Goal: Task Accomplishment & Management: Manage account settings

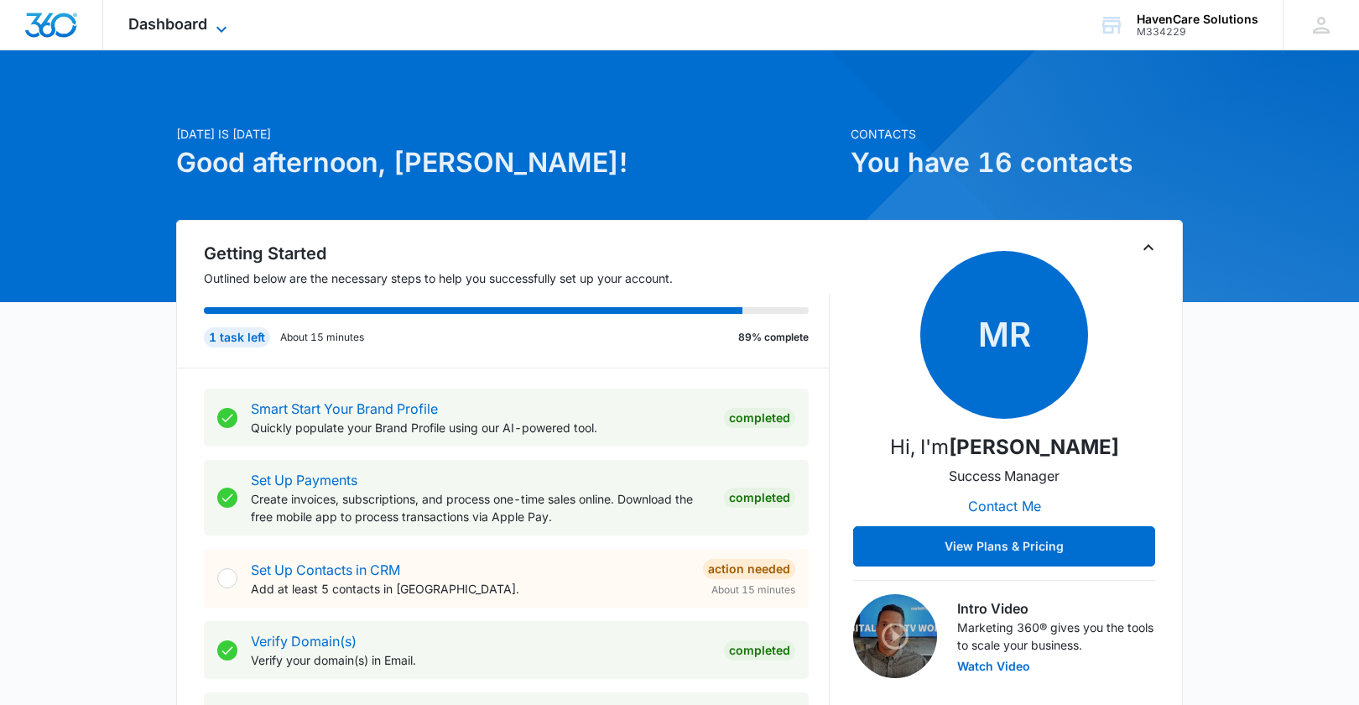
click at [222, 24] on icon at bounding box center [221, 29] width 20 height 20
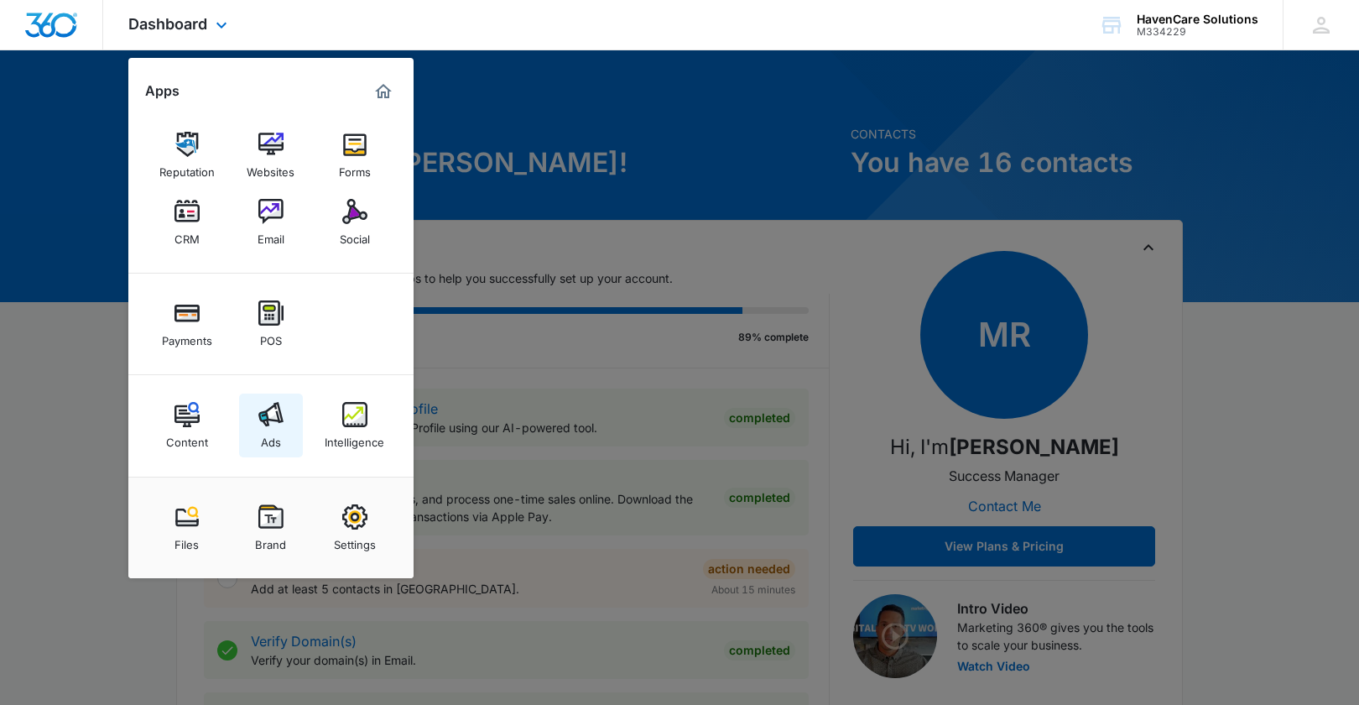
click at [263, 419] on img at bounding box center [270, 414] width 25 height 25
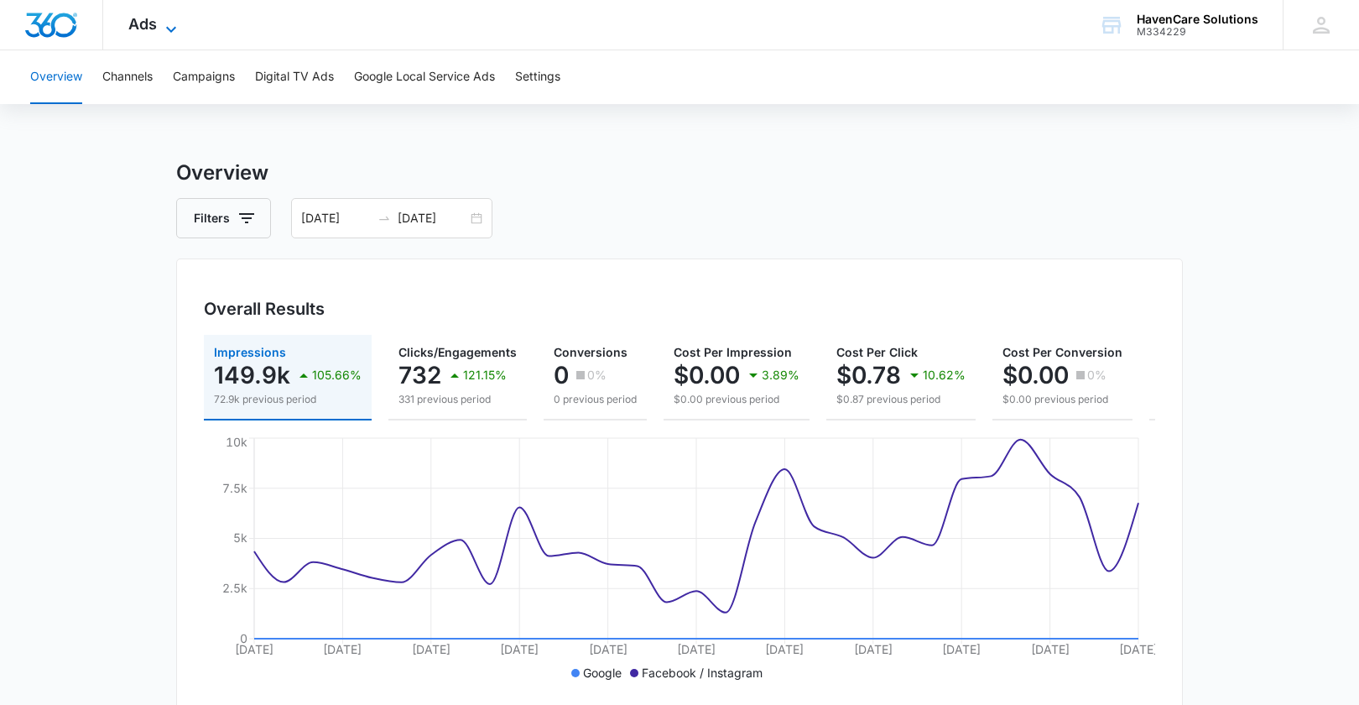
click at [175, 29] on icon at bounding box center [171, 29] width 20 height 20
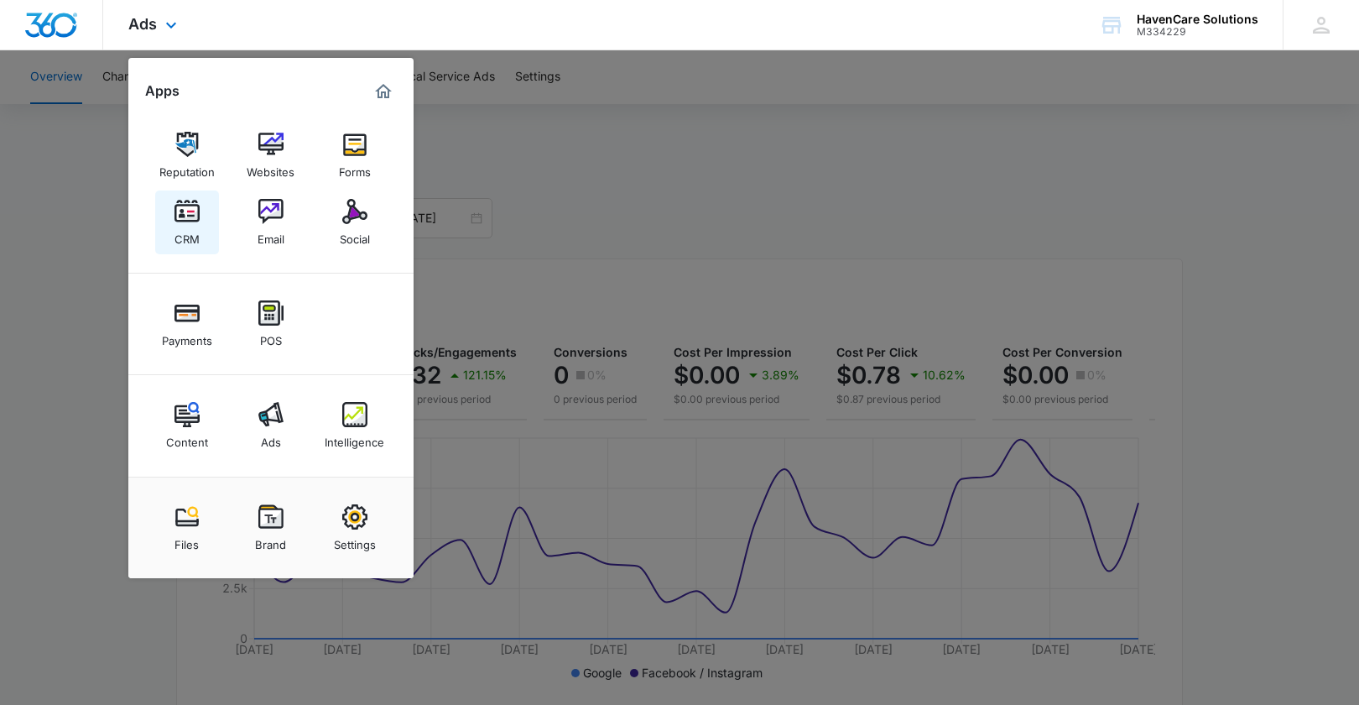
click at [188, 222] on img at bounding box center [187, 211] width 25 height 25
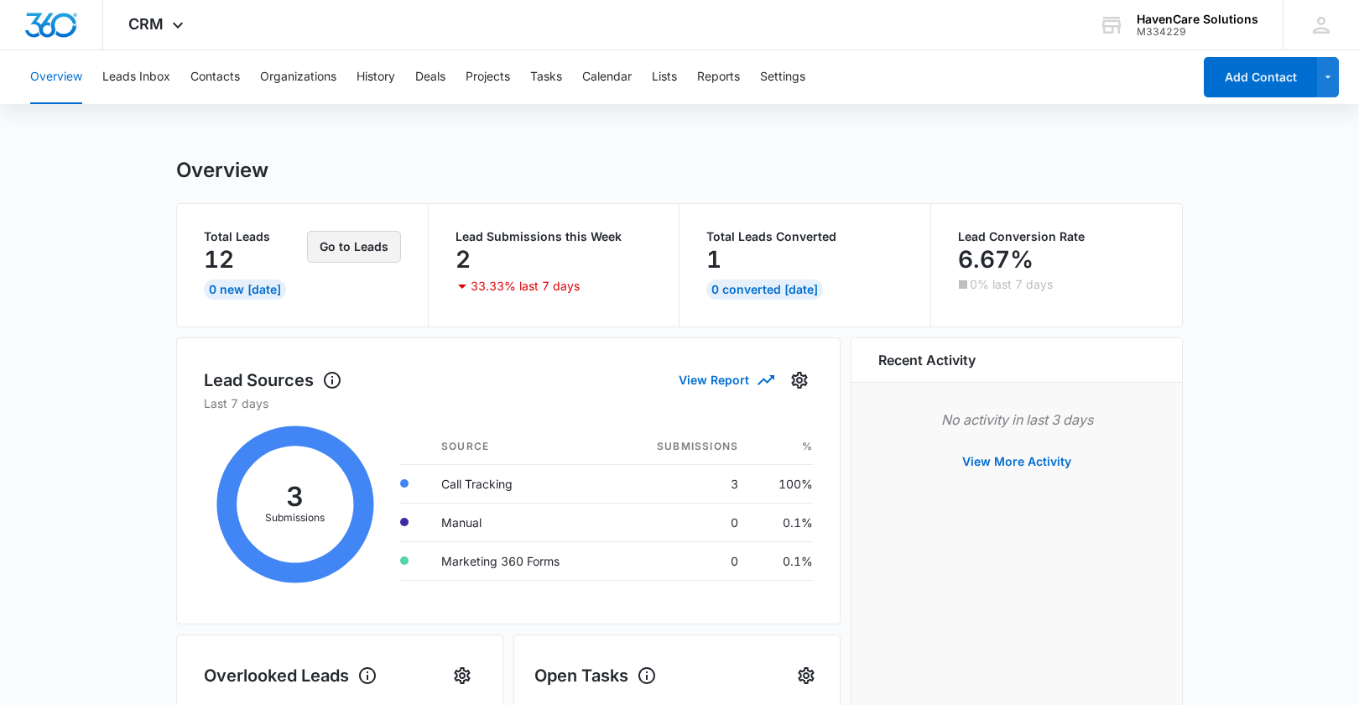
click at [357, 248] on button "Go to Leads" at bounding box center [354, 247] width 94 height 32
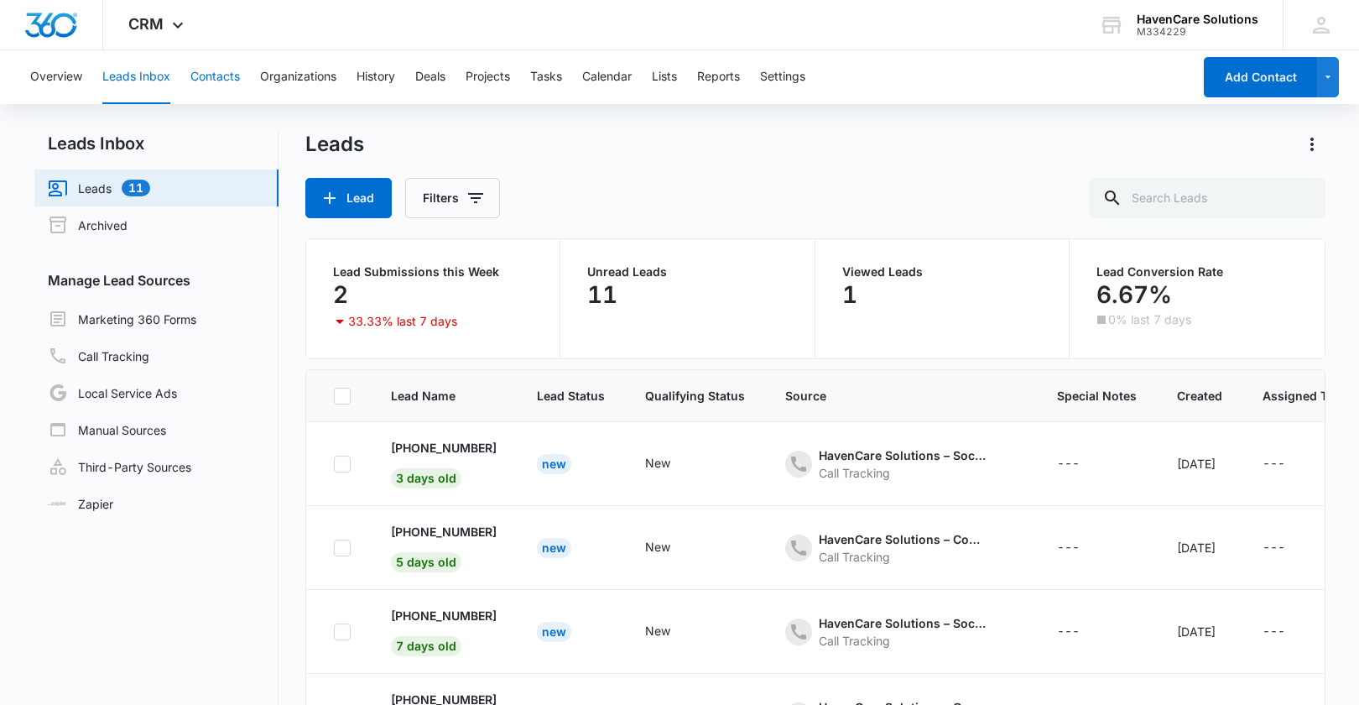
click at [210, 73] on button "Contacts" at bounding box center [215, 77] width 50 height 54
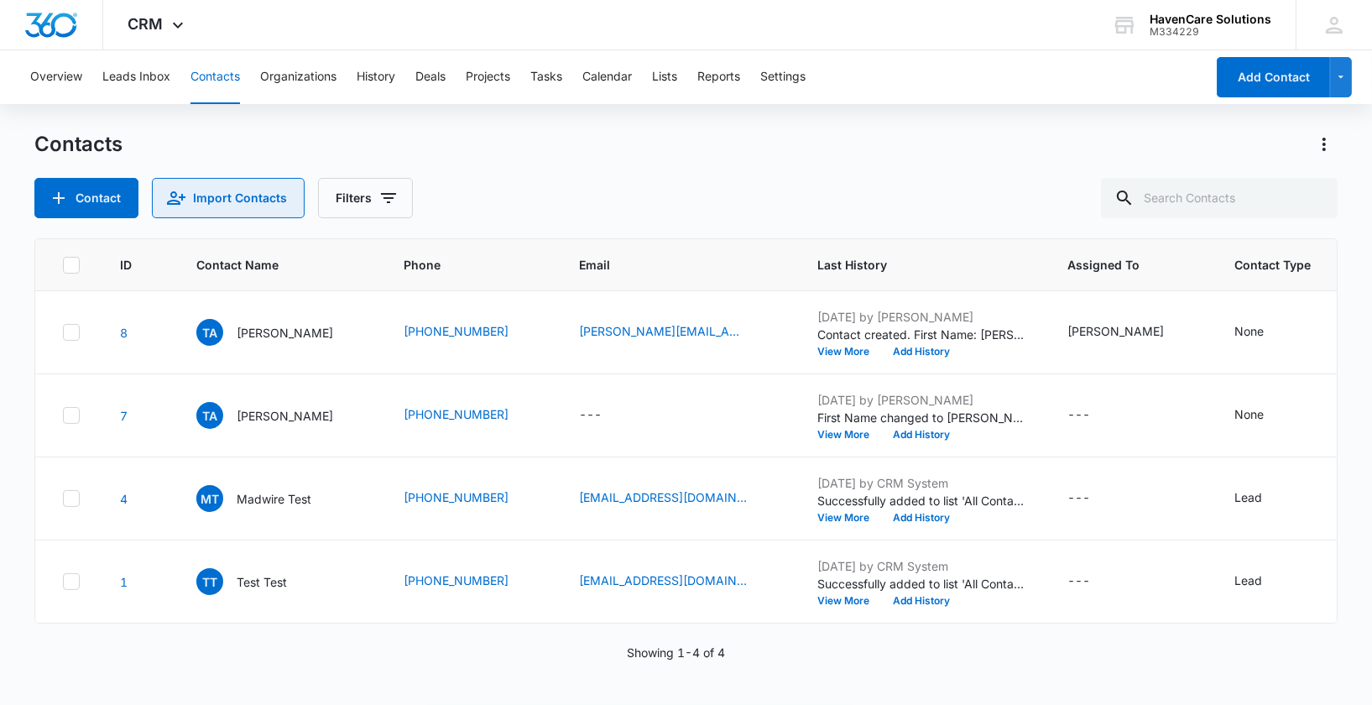
click at [253, 199] on button "Import Contacts" at bounding box center [228, 198] width 153 height 40
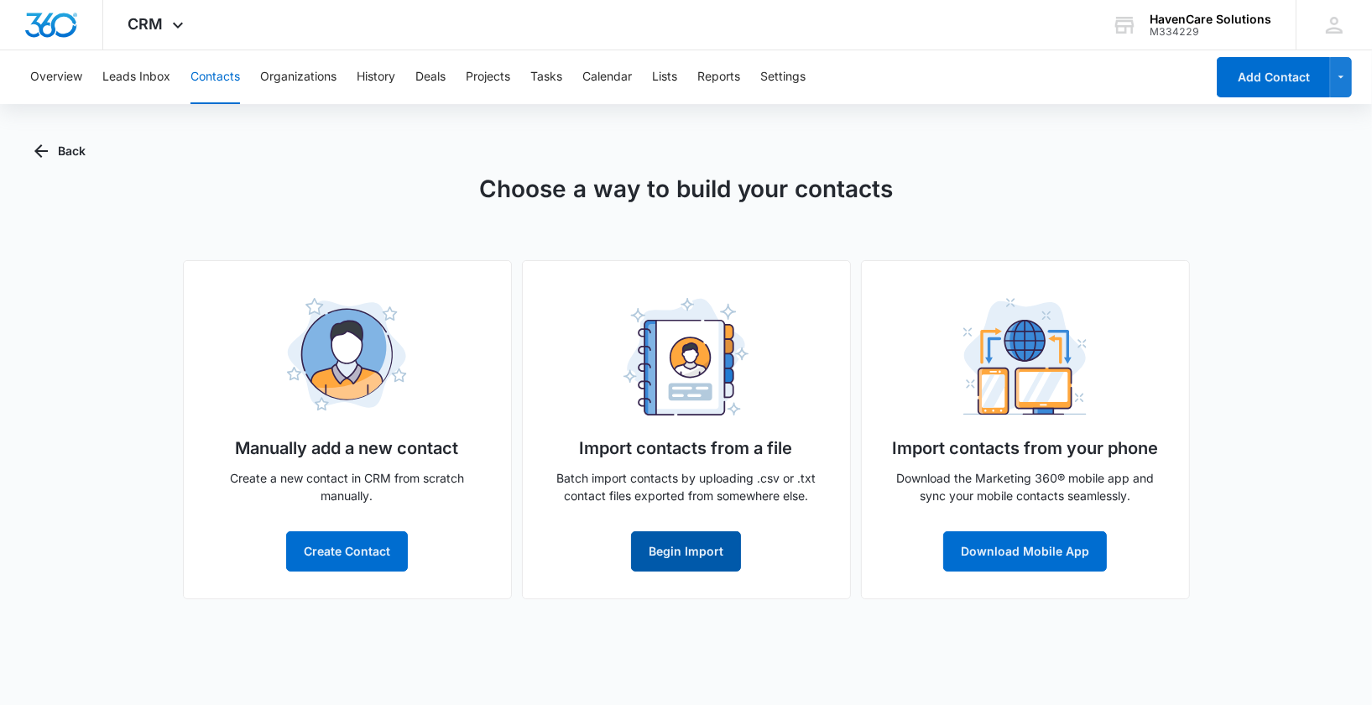
click at [668, 551] on button "Begin Import" at bounding box center [686, 551] width 110 height 40
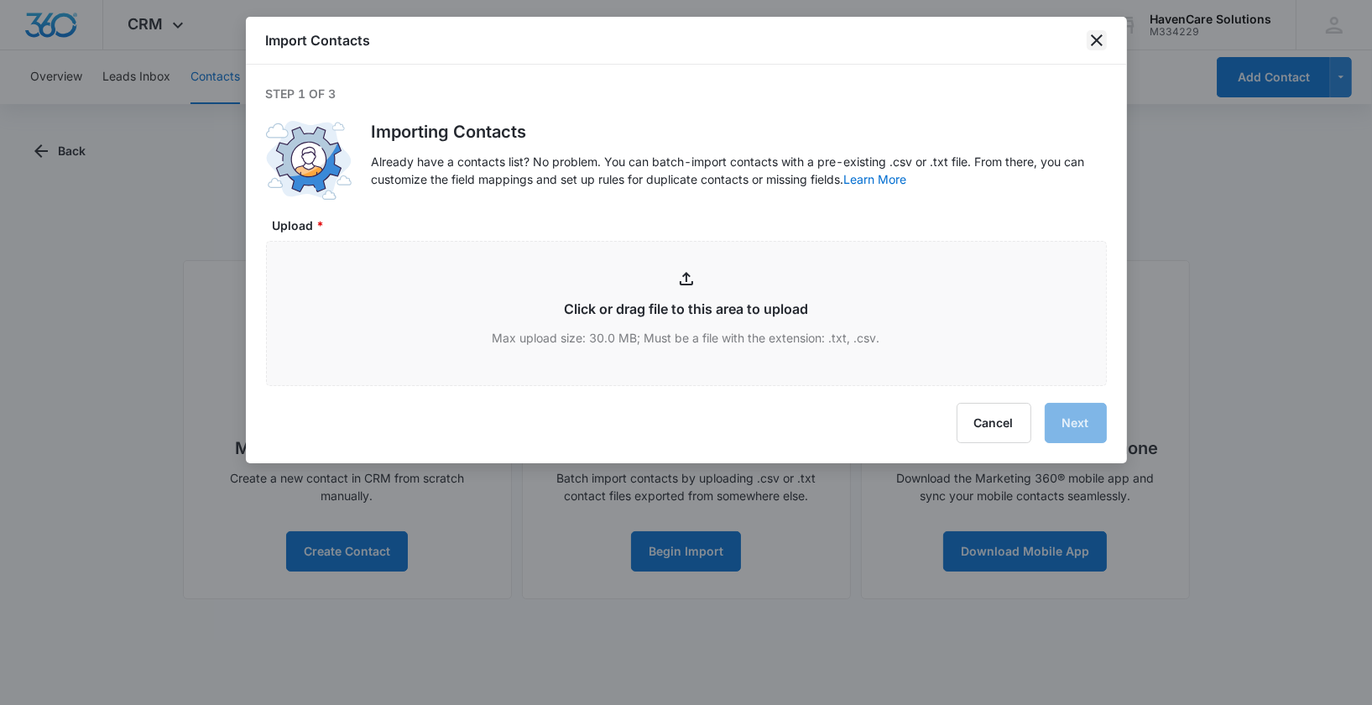
click at [1104, 34] on icon "close" at bounding box center [1097, 40] width 20 height 20
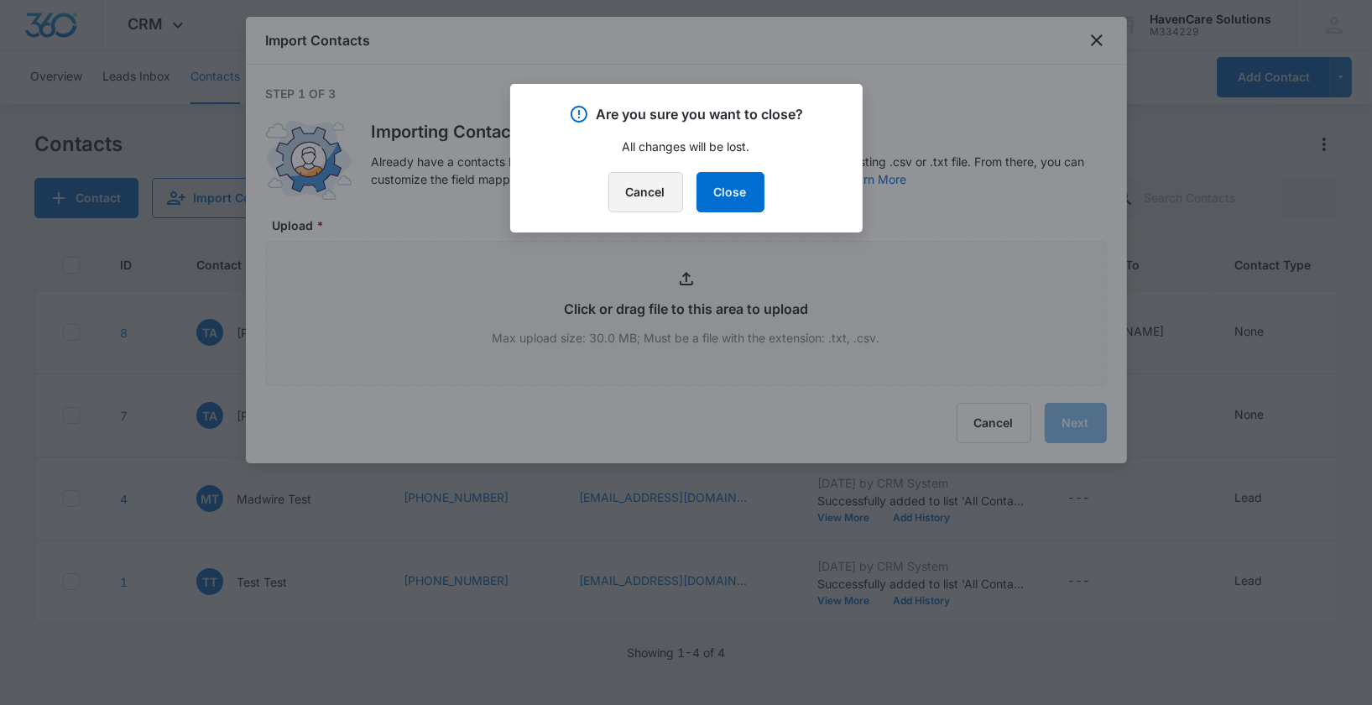
click at [616, 182] on button "Cancel" at bounding box center [645, 192] width 75 height 40
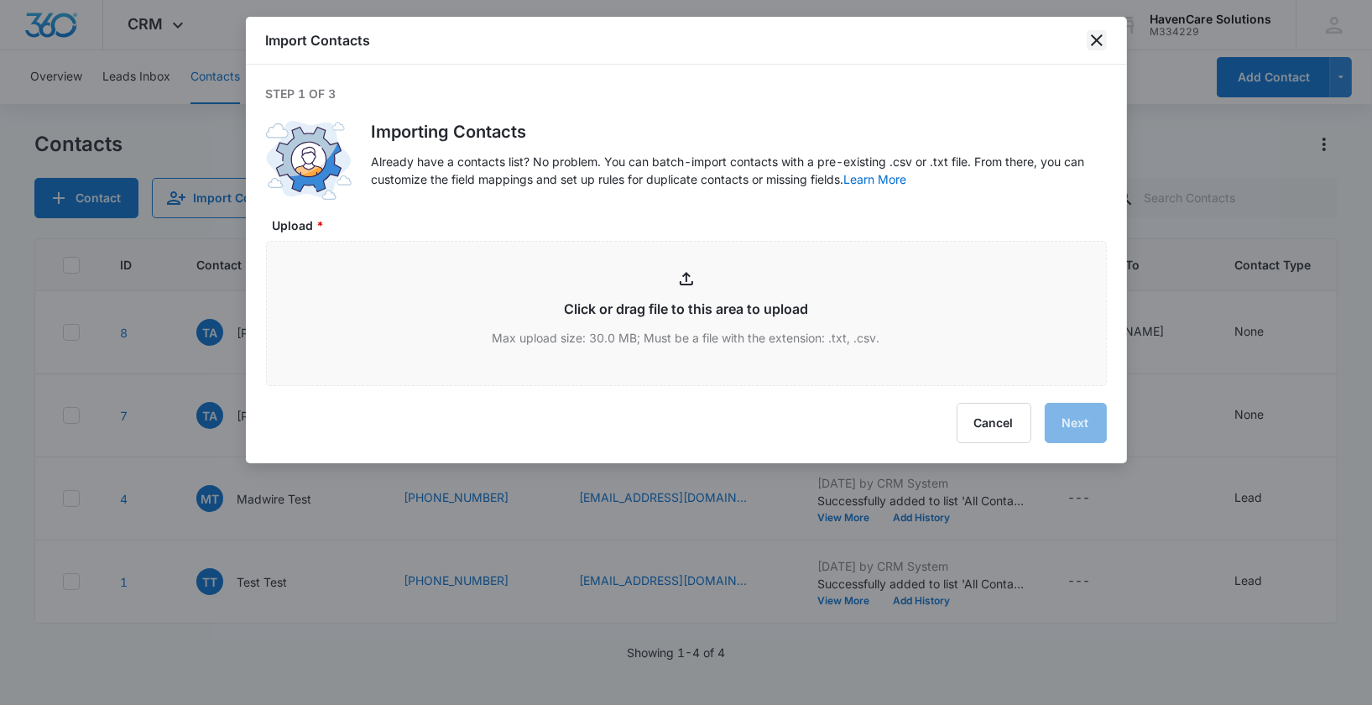
click at [1095, 41] on icon "close" at bounding box center [1097, 40] width 20 height 20
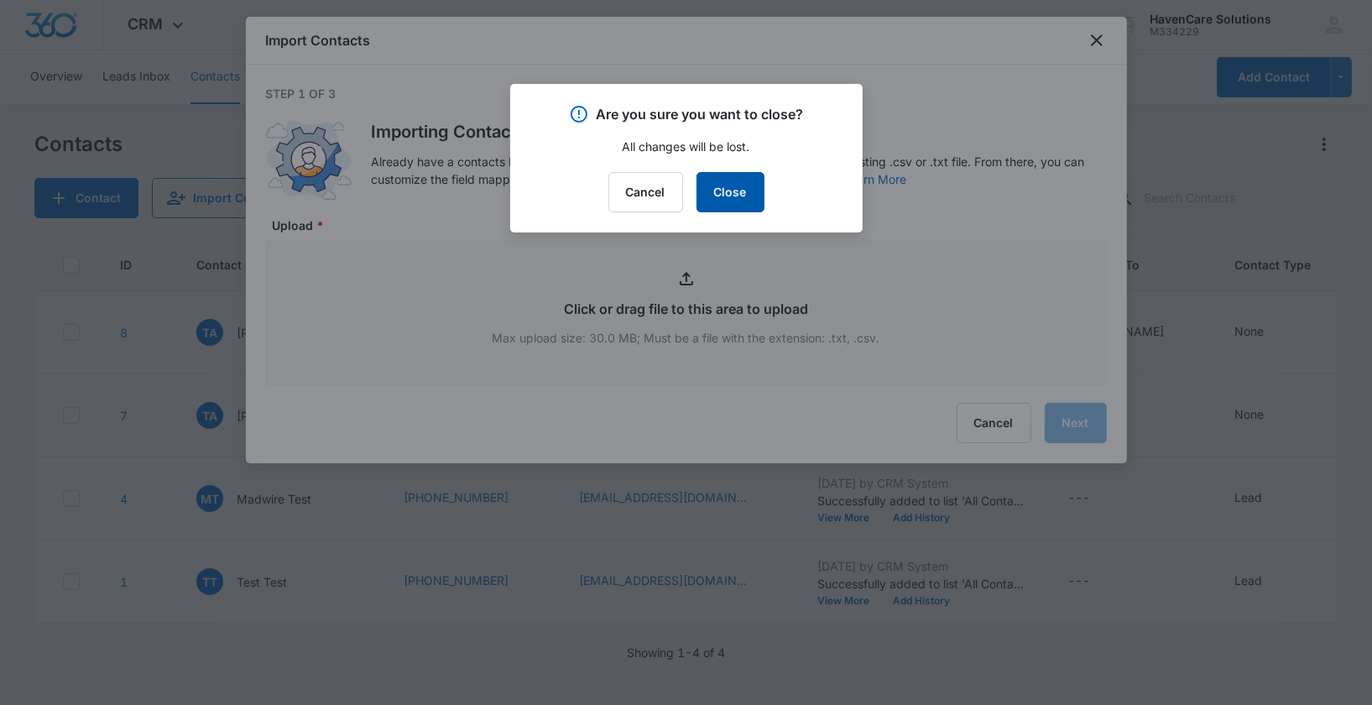
click at [739, 196] on button "Close" at bounding box center [730, 192] width 68 height 40
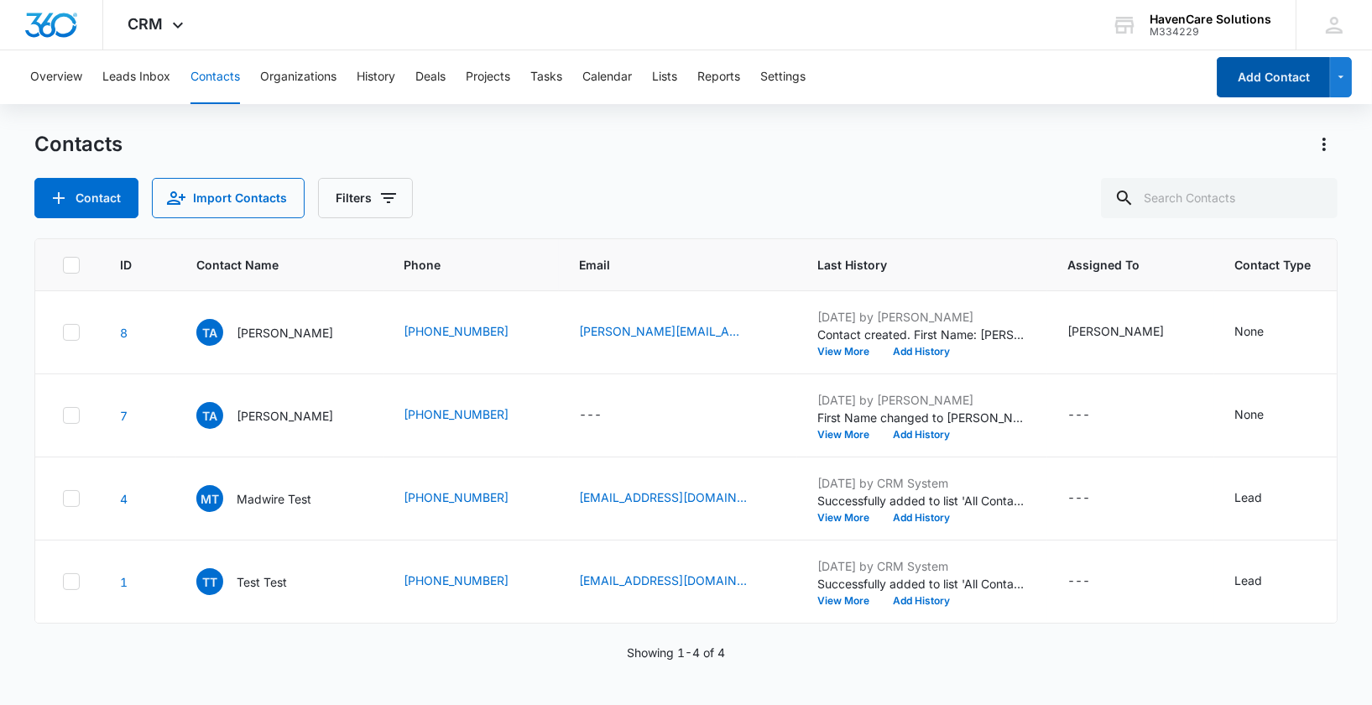
click at [1263, 79] on button "Add Contact" at bounding box center [1273, 77] width 113 height 40
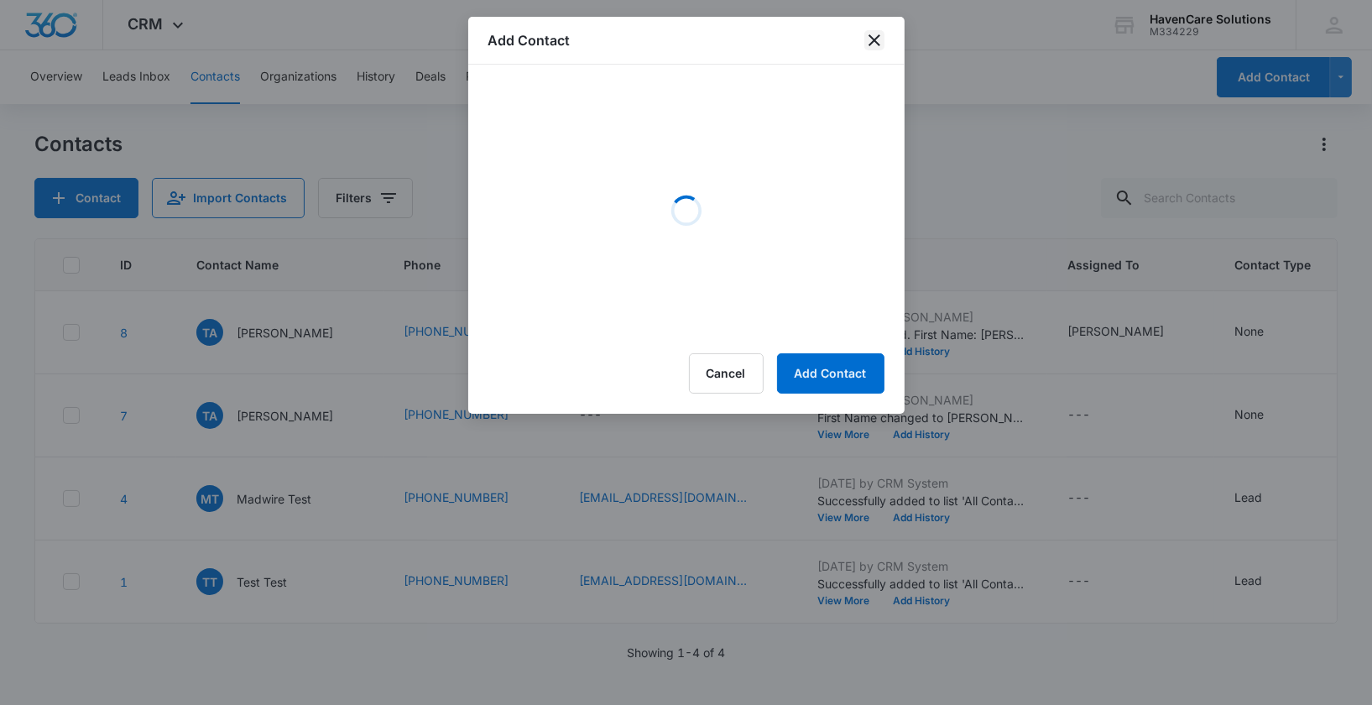
click at [875, 39] on icon "close" at bounding box center [874, 40] width 12 height 12
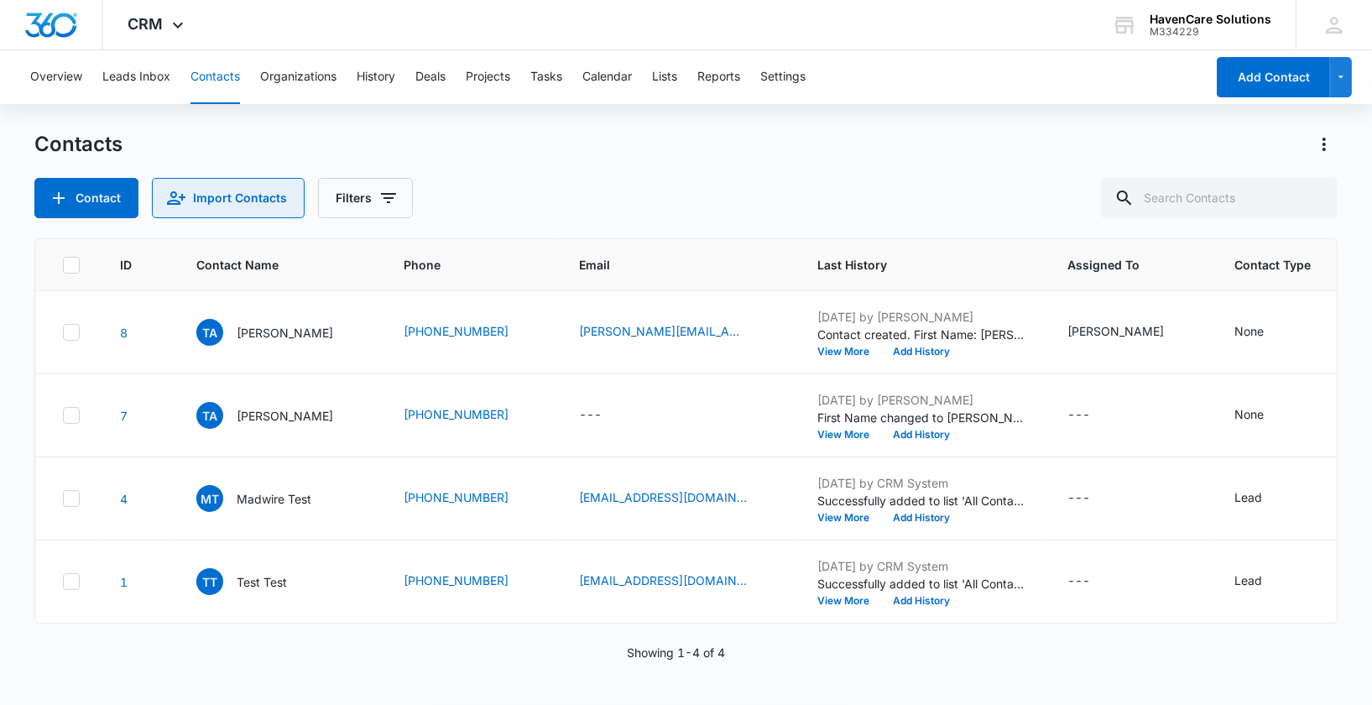
click at [237, 203] on button "Import Contacts" at bounding box center [228, 198] width 153 height 40
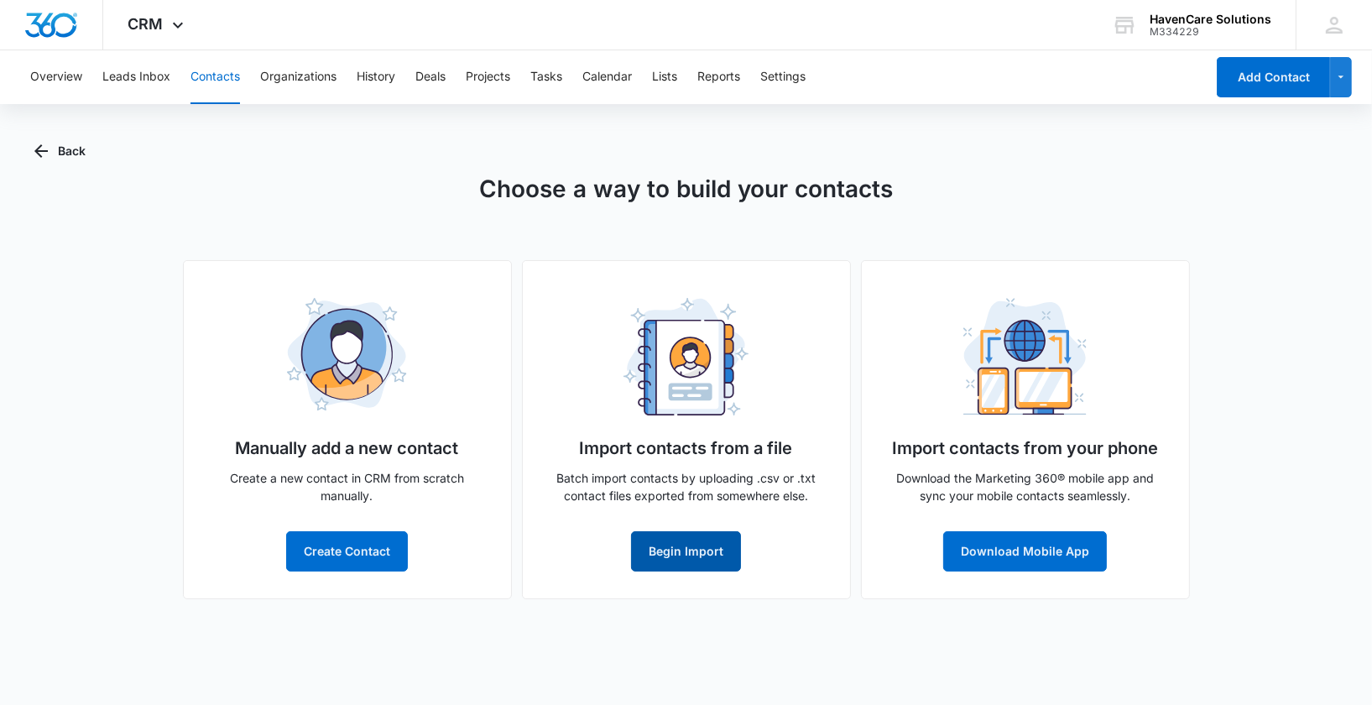
click at [684, 551] on button "Begin Import" at bounding box center [686, 551] width 110 height 40
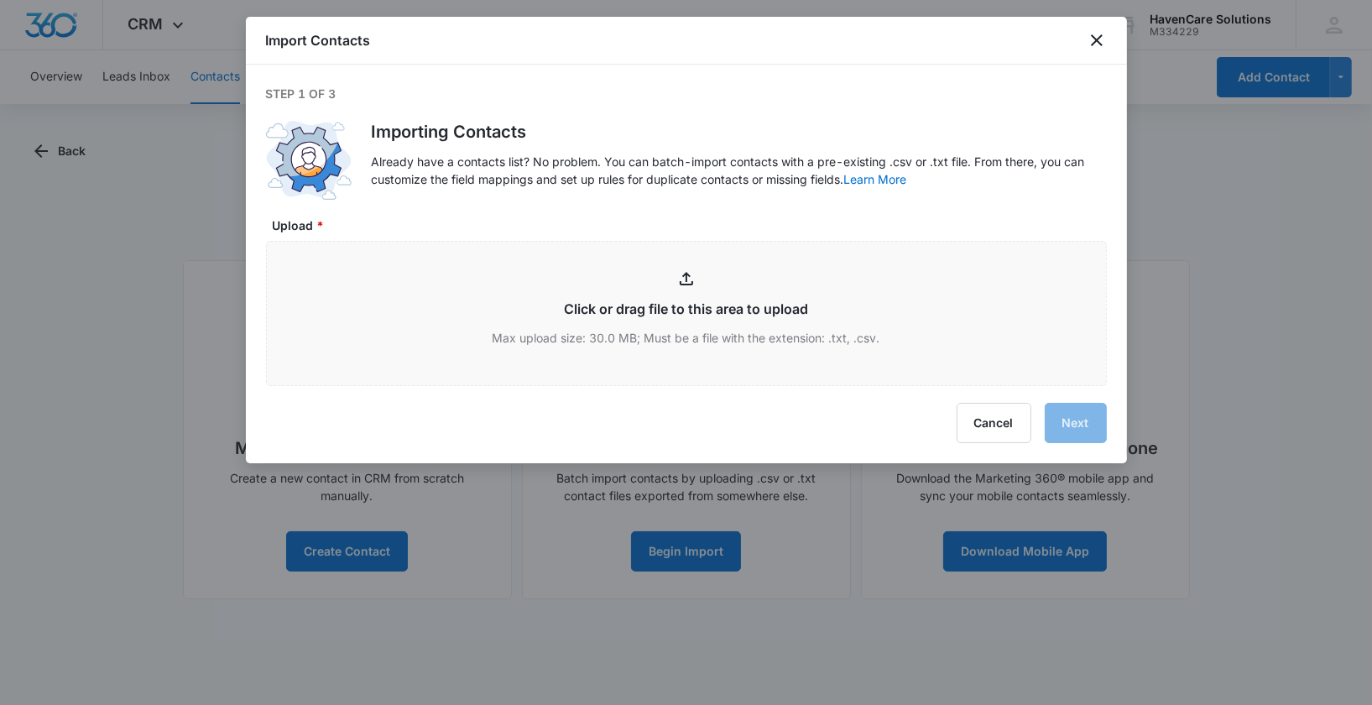
type input "C:\fakepath\Book1.xlsx"
click at [957, 412] on button "Cancel" at bounding box center [994, 423] width 75 height 40
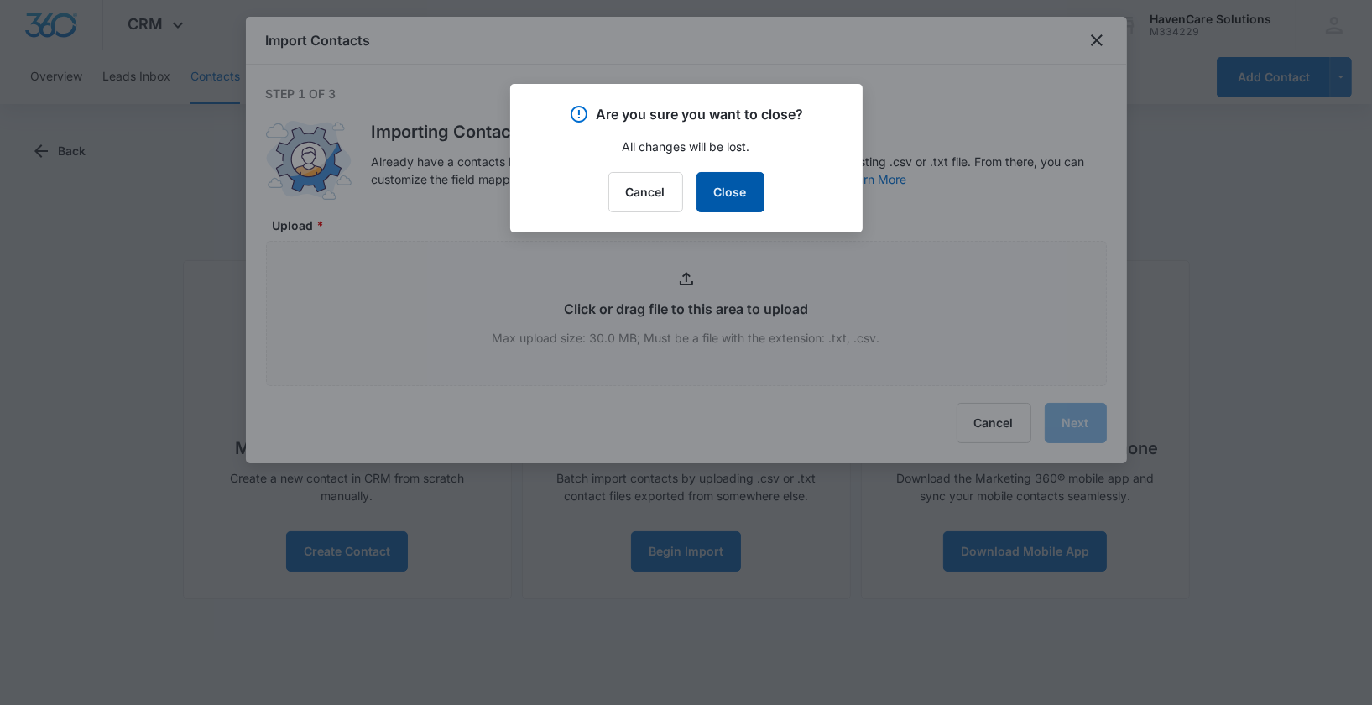
click at [741, 193] on button "Close" at bounding box center [730, 192] width 68 height 40
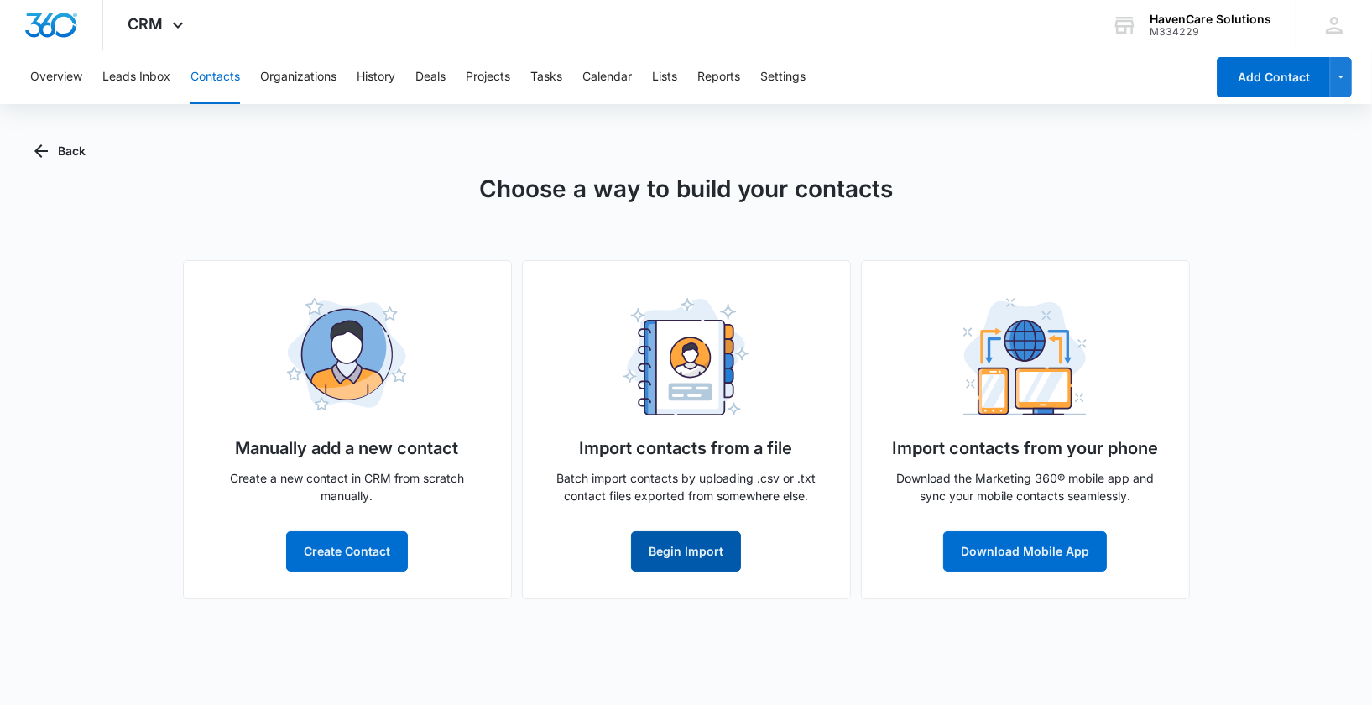
click at [691, 553] on button "Begin Import" at bounding box center [686, 551] width 110 height 40
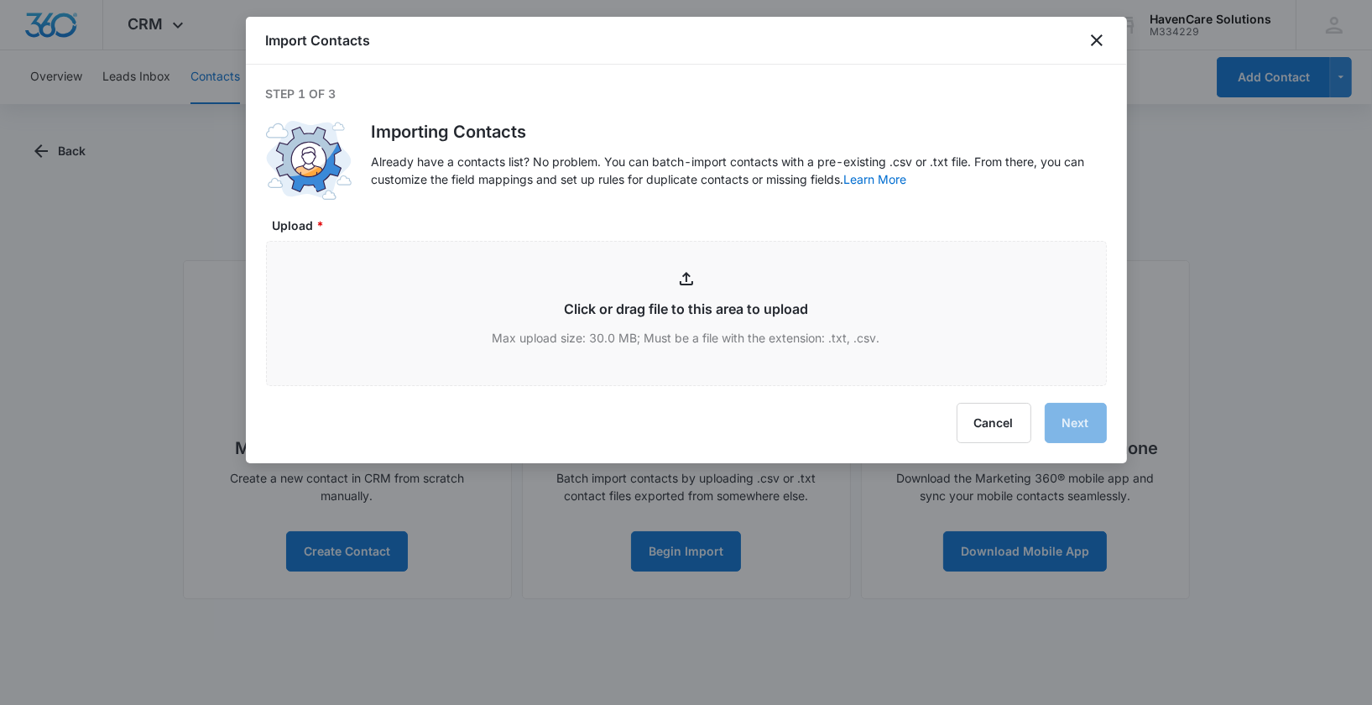
type input "C:\fakepath\Book1.xlsx"
click at [1085, 425] on div "Cancel Next" at bounding box center [686, 423] width 841 height 40
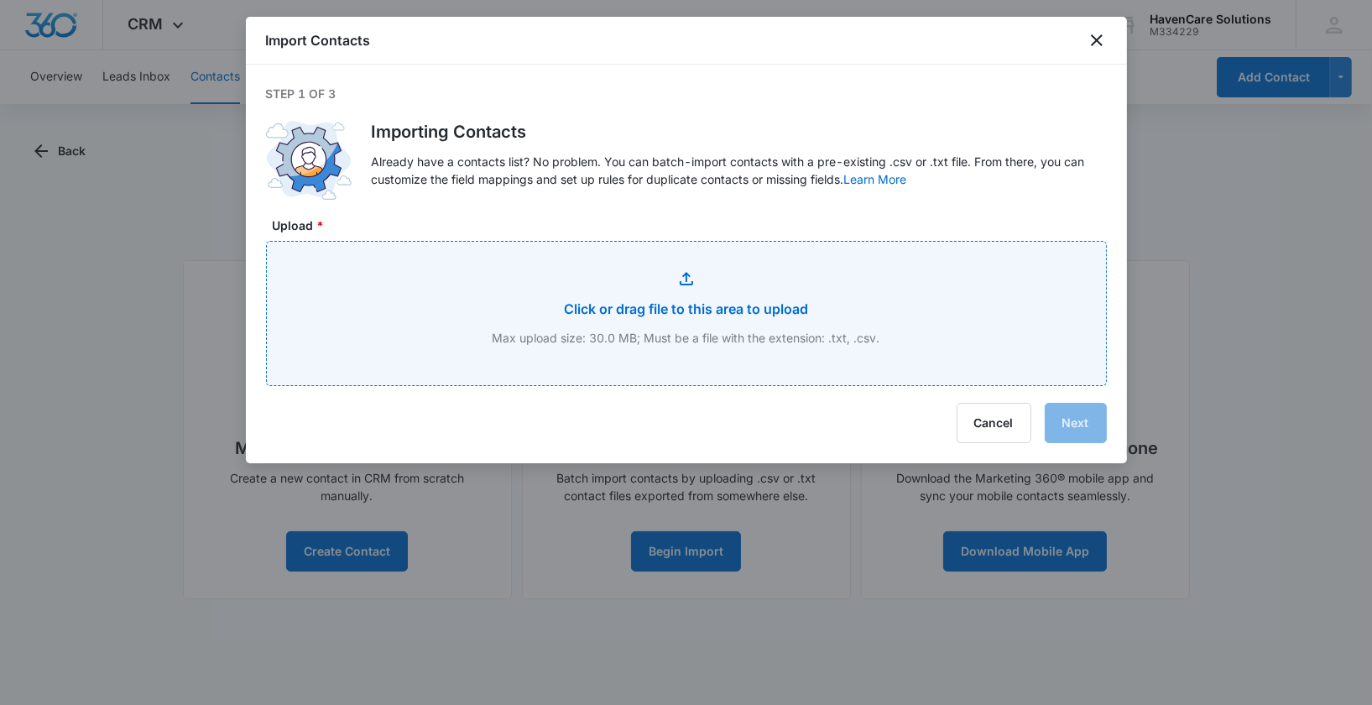
click at [727, 305] on input "Upload *" at bounding box center [686, 313] width 839 height 143
click at [688, 308] on input "Upload *" at bounding box center [686, 313] width 839 height 143
click at [665, 306] on input "Upload *" at bounding box center [686, 313] width 839 height 143
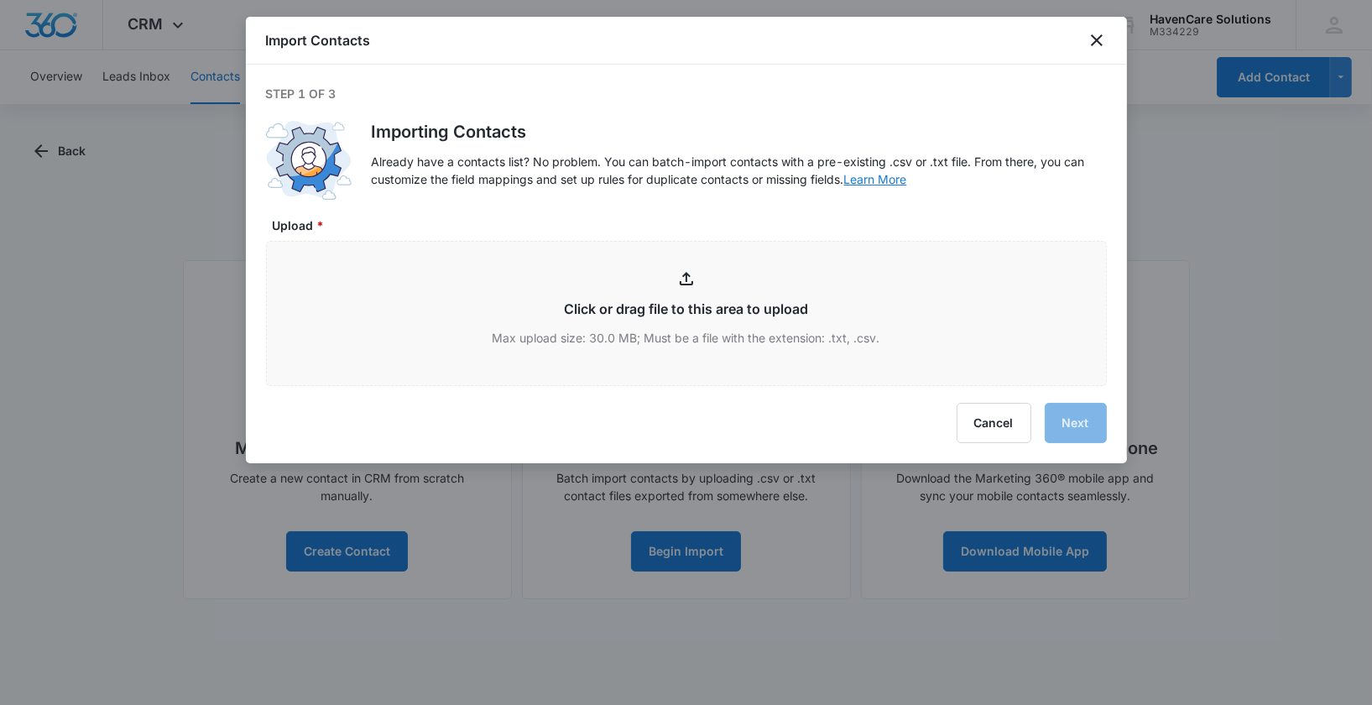
click at [877, 178] on link "Learn More" at bounding box center [875, 179] width 63 height 14
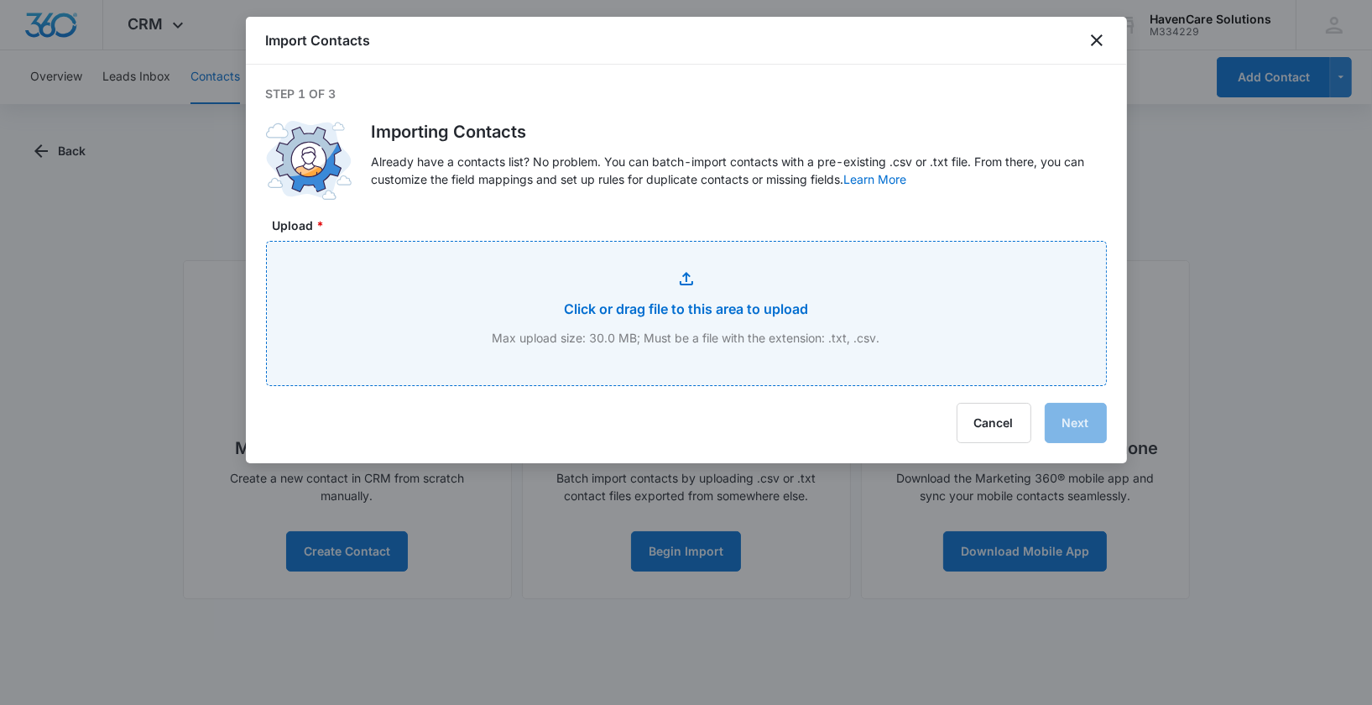
click at [724, 305] on input "Upload *" at bounding box center [686, 313] width 839 height 143
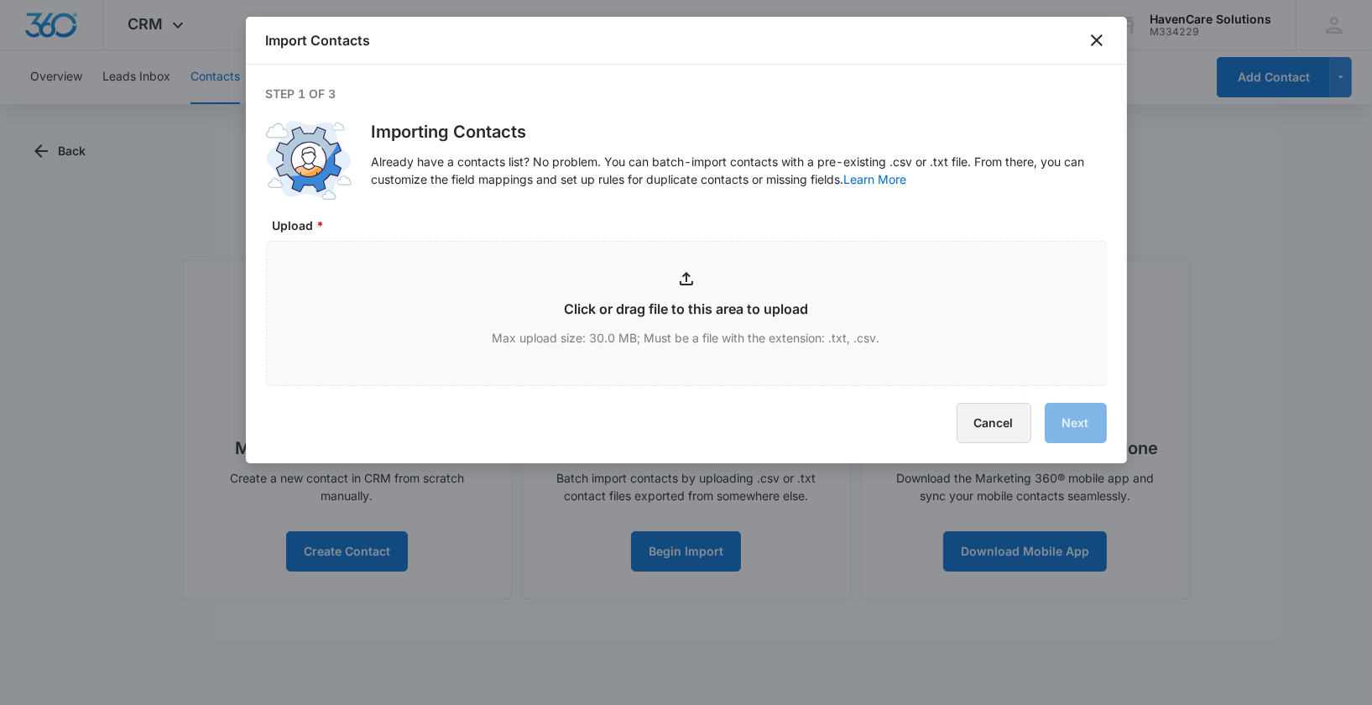
click at [980, 425] on button "Cancel" at bounding box center [994, 423] width 75 height 40
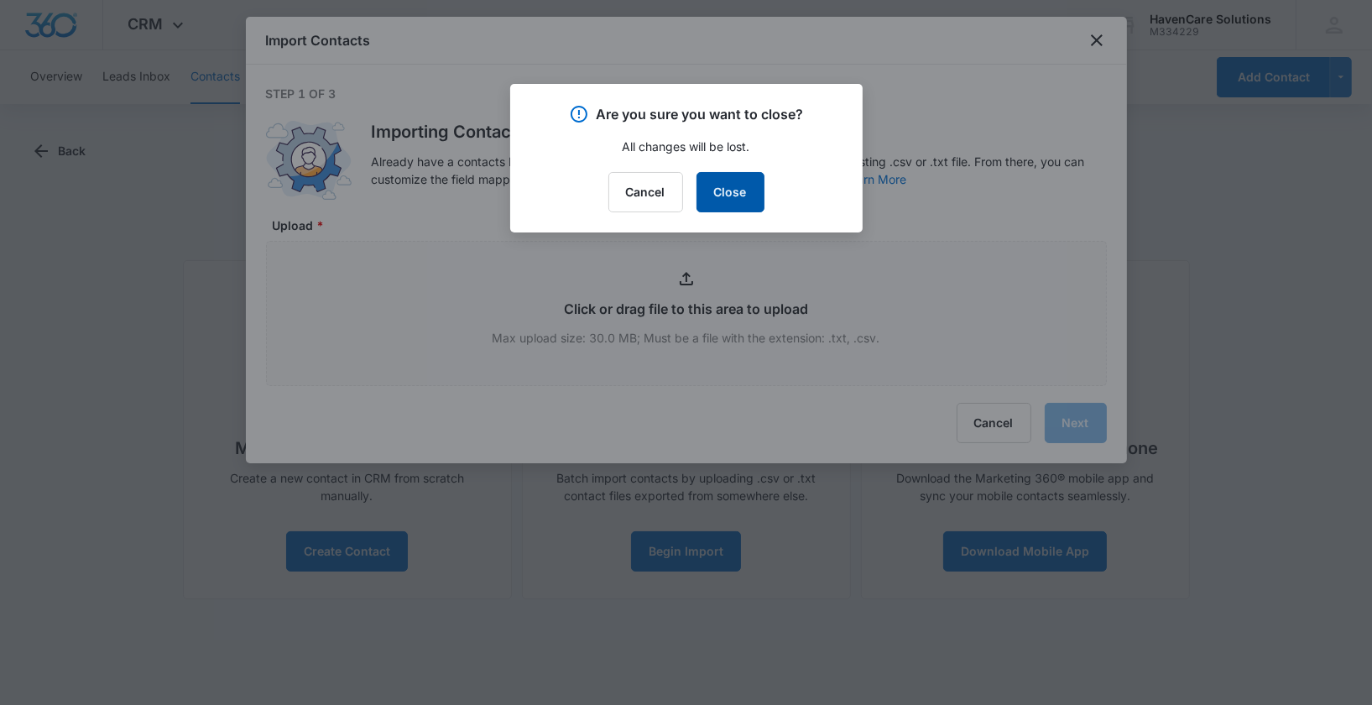
click at [727, 201] on button "Close" at bounding box center [730, 192] width 68 height 40
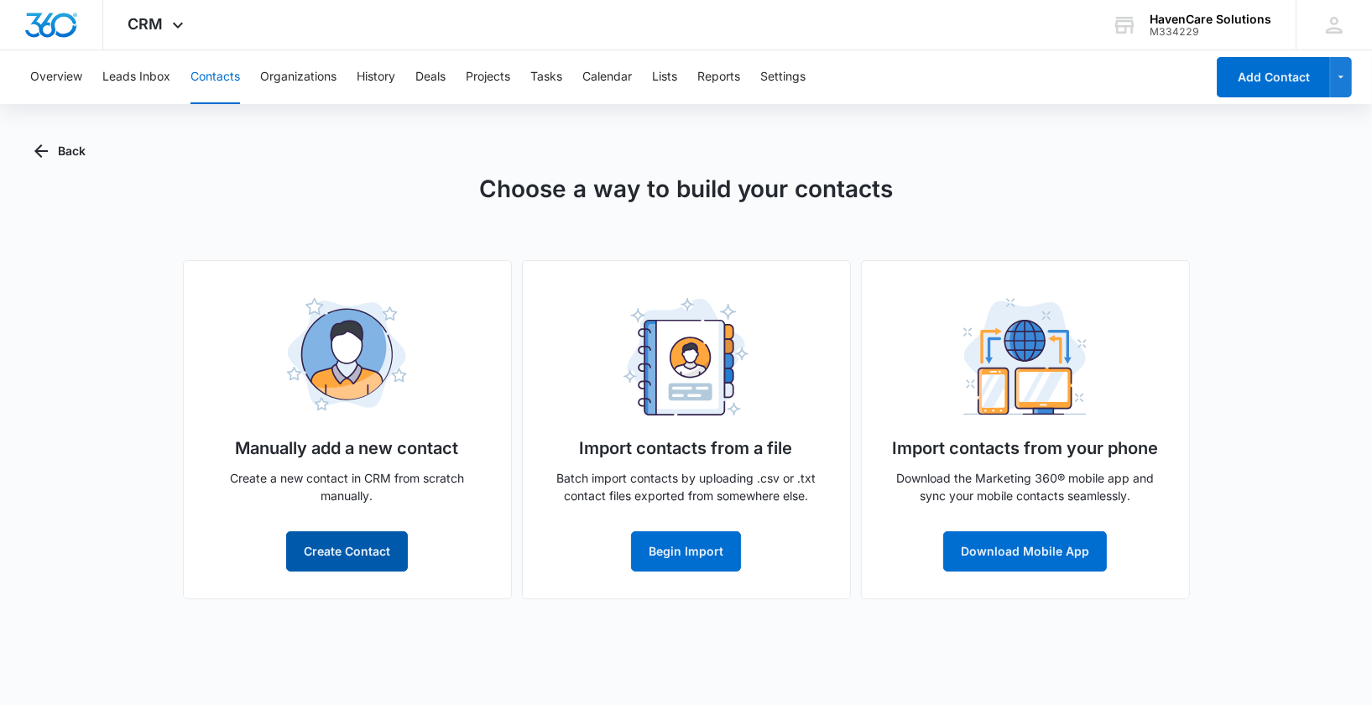
click at [383, 555] on button "Create Contact" at bounding box center [347, 551] width 122 height 40
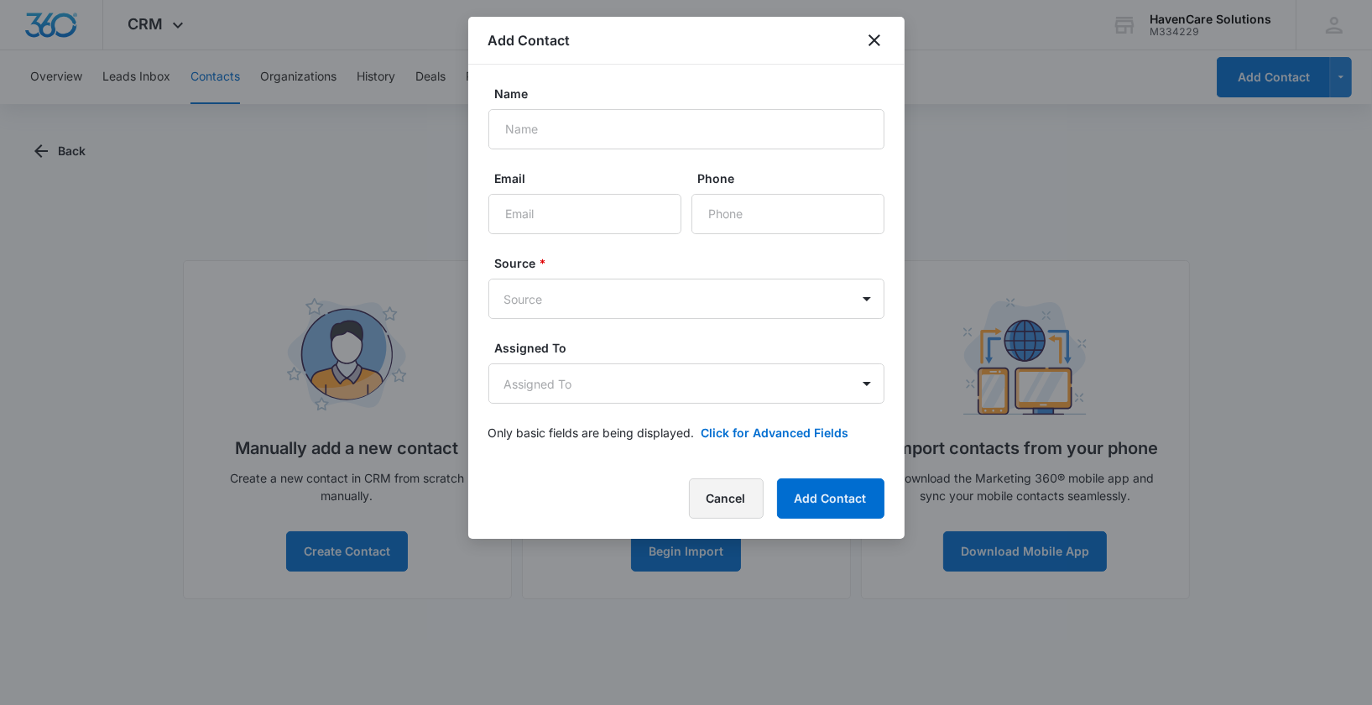
click at [700, 493] on button "Cancel" at bounding box center [726, 498] width 75 height 40
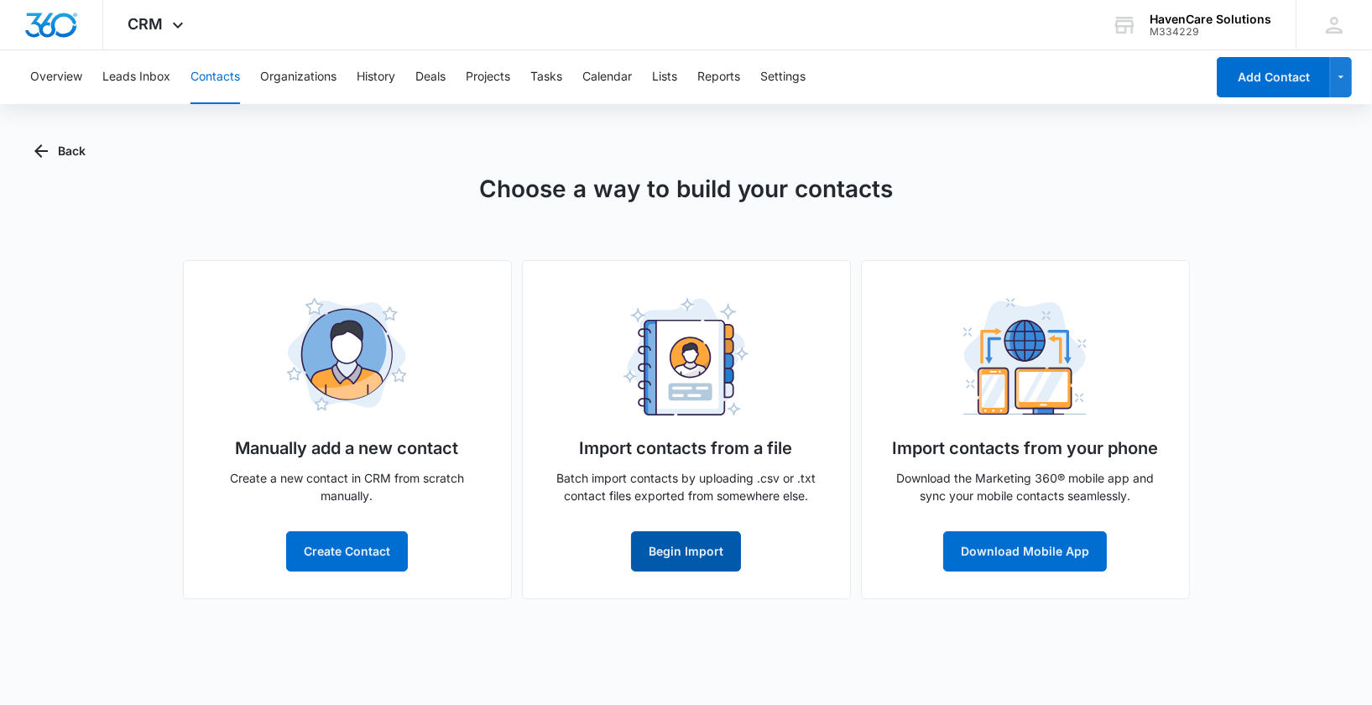
click at [668, 551] on button "Begin Import" at bounding box center [686, 551] width 110 height 40
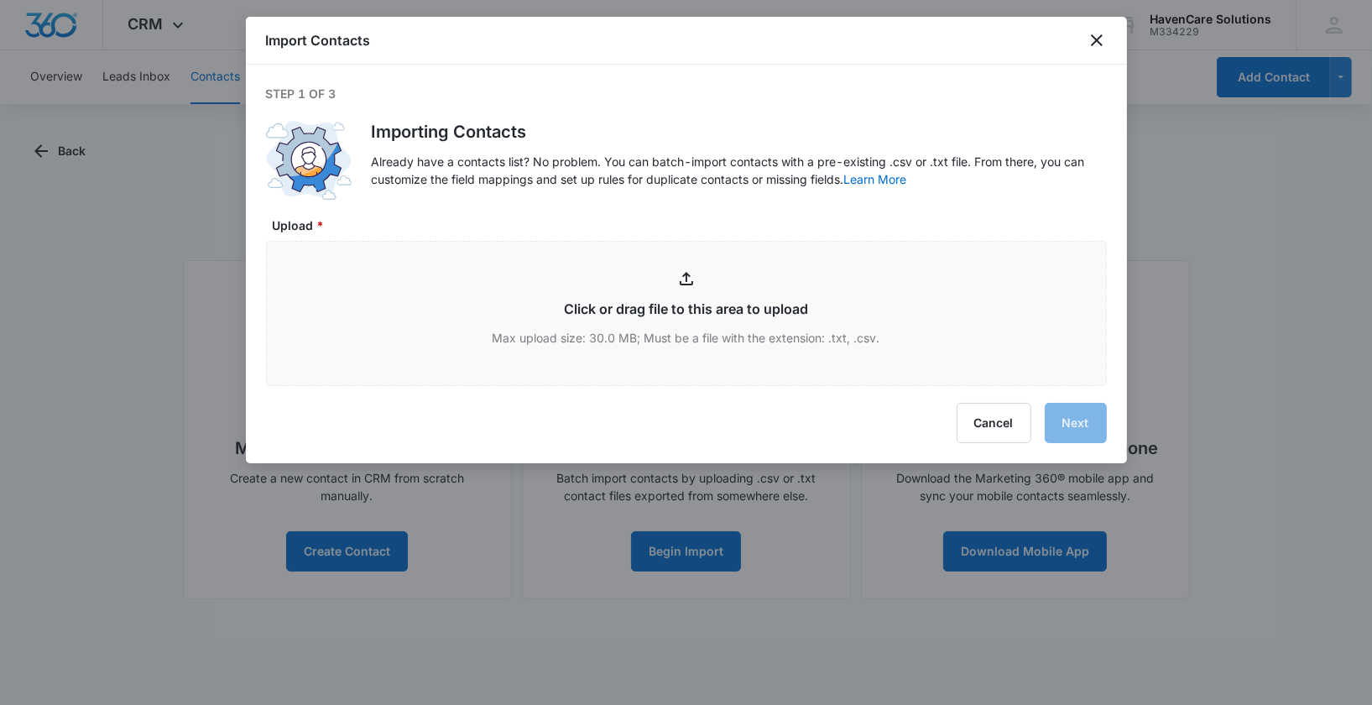
click at [1014, 35] on div "Import Contacts" at bounding box center [686, 41] width 881 height 48
type input "C:\fakepath\Book1.txt"
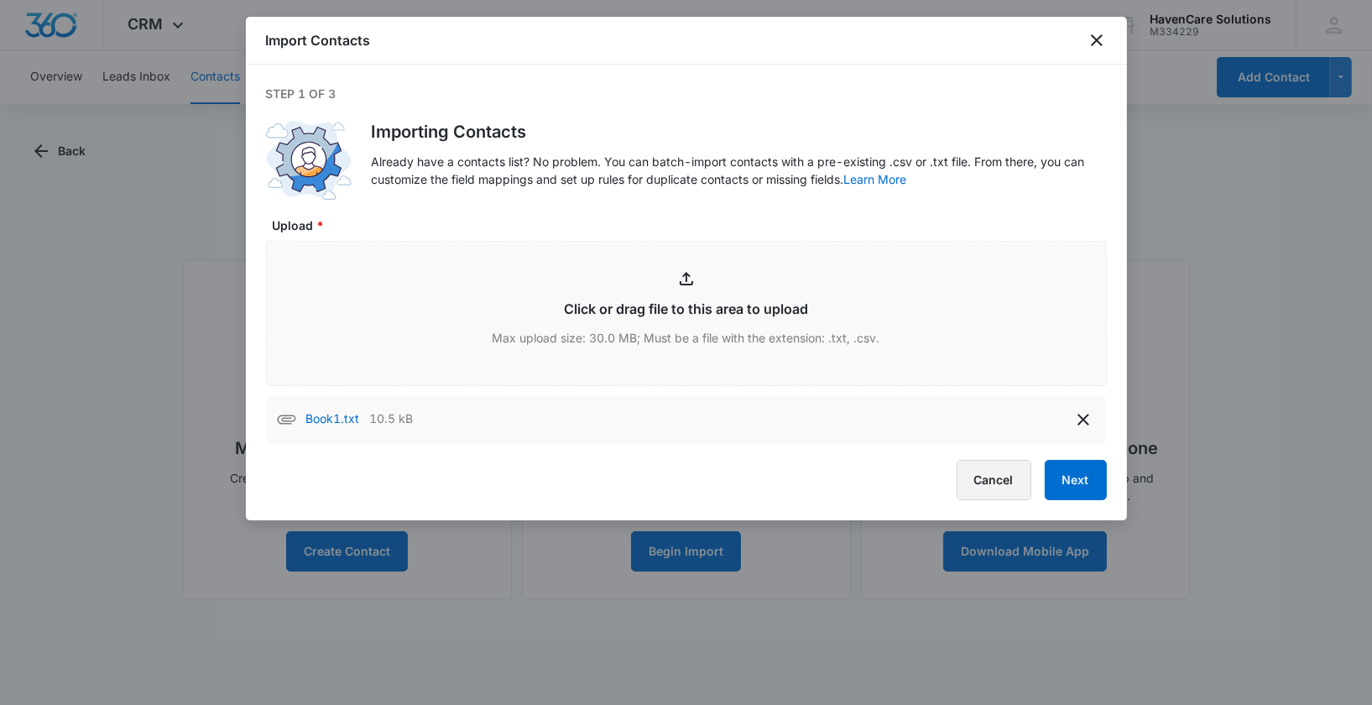
click at [995, 493] on button "Cancel" at bounding box center [994, 480] width 75 height 40
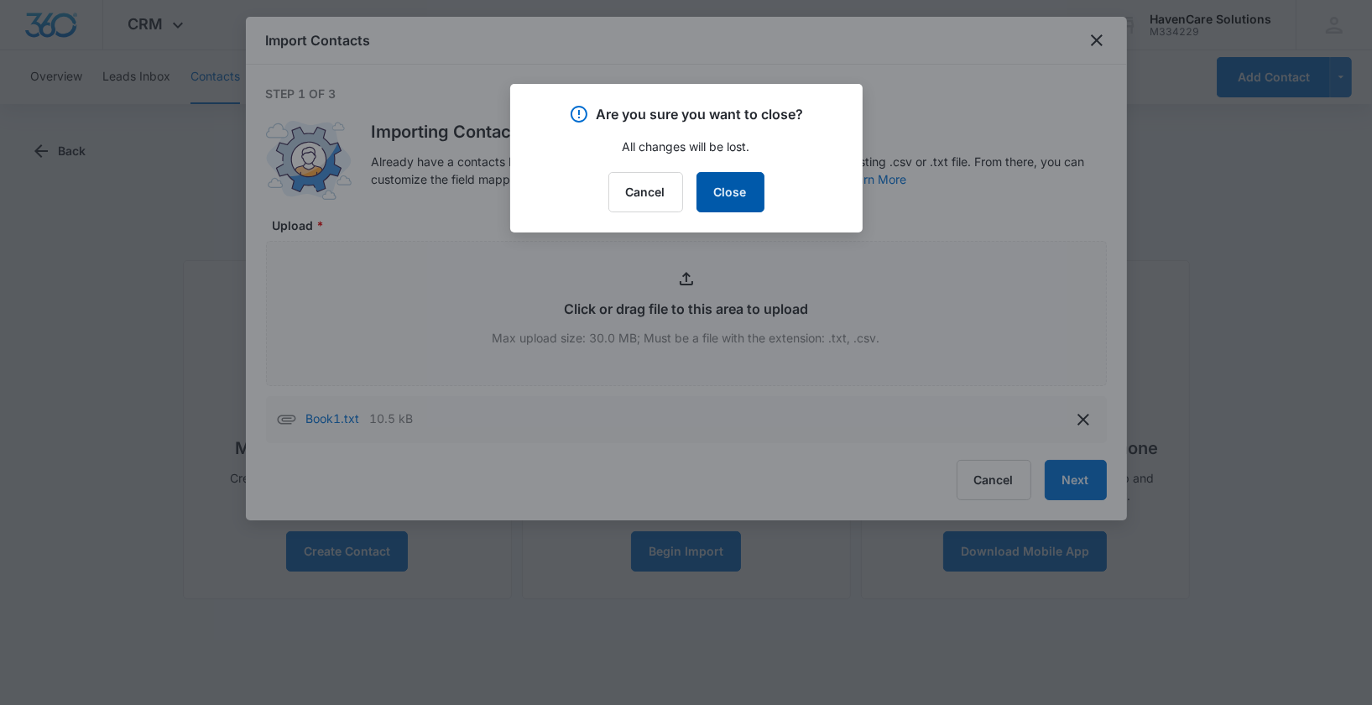
click at [744, 195] on button "Close" at bounding box center [730, 192] width 68 height 40
